Goal: Transaction & Acquisition: Purchase product/service

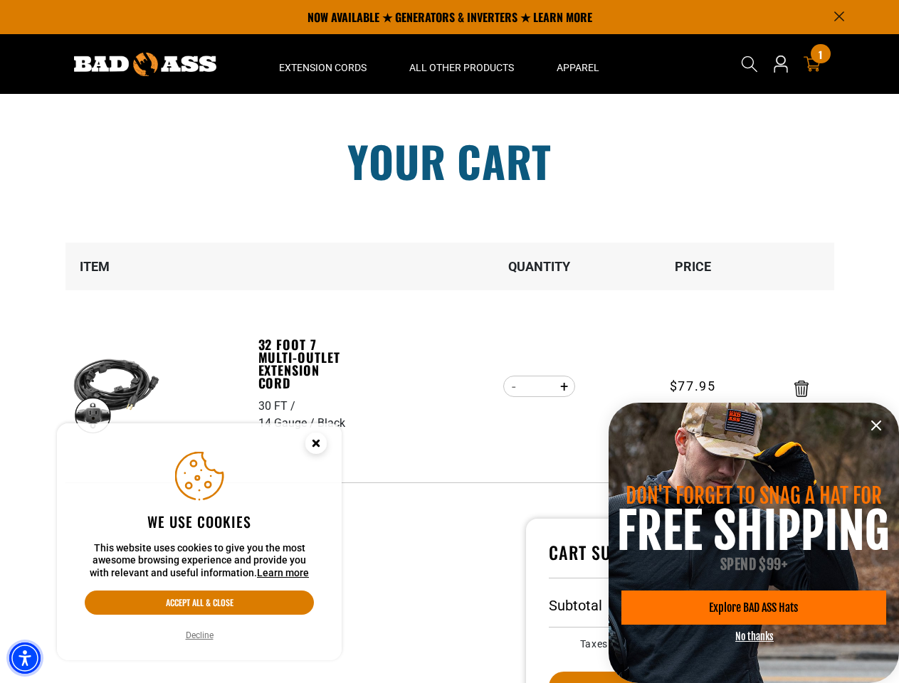
click at [25, 658] on img "Accessibility Menu" at bounding box center [24, 658] width 31 height 31
